Goal: Check status: Check status

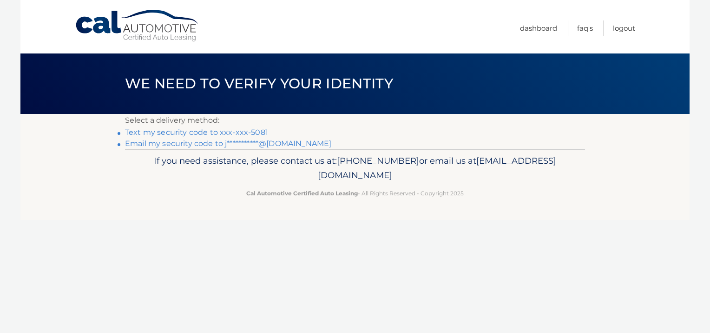
click at [253, 130] on link "Text my security code to xxx-xxx-5081" at bounding box center [196, 132] width 143 height 9
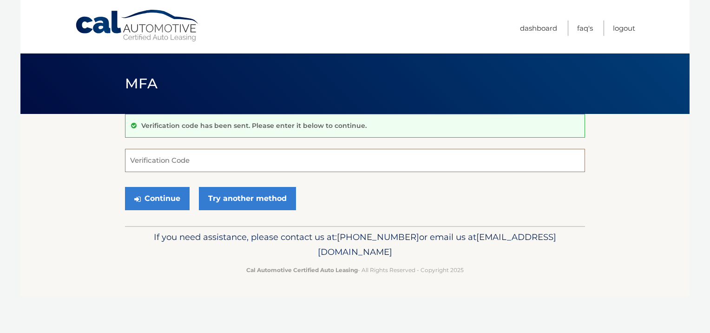
click at [270, 160] on input "Verification Code" at bounding box center [355, 160] width 460 height 23
type input "555549"
click at [167, 198] on button "Continue" at bounding box center [157, 198] width 65 height 23
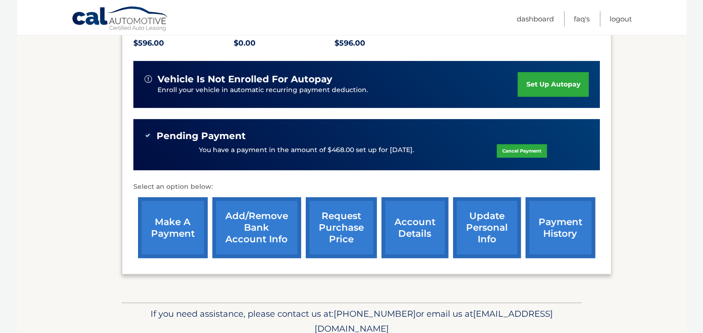
scroll to position [242, 0]
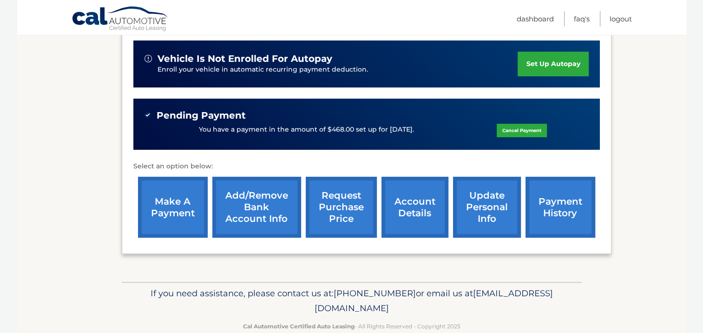
click at [559, 198] on link "payment history" at bounding box center [561, 207] width 70 height 61
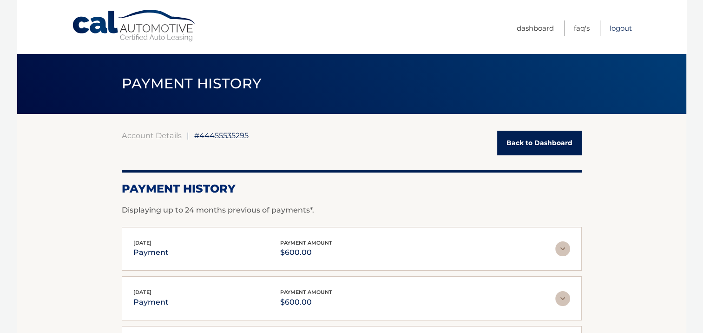
click at [617, 29] on link "Logout" at bounding box center [621, 27] width 22 height 15
